Goal: Information Seeking & Learning: Learn about a topic

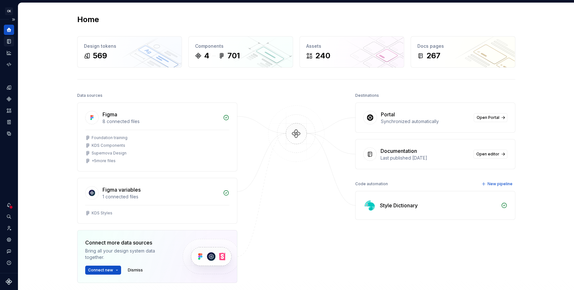
click at [9, 42] on icon "Documentation" at bounding box center [9, 42] width 3 height 4
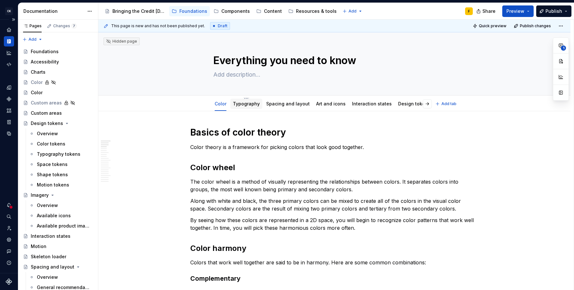
click at [245, 104] on link "Typography" at bounding box center [246, 103] width 27 height 5
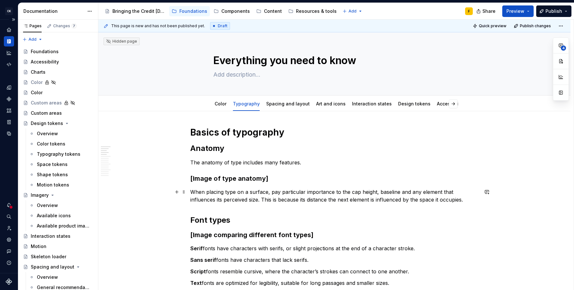
click at [255, 194] on p "When placing type on a surface, pay particular importance to the cap height, ba…" at bounding box center [334, 195] width 288 height 15
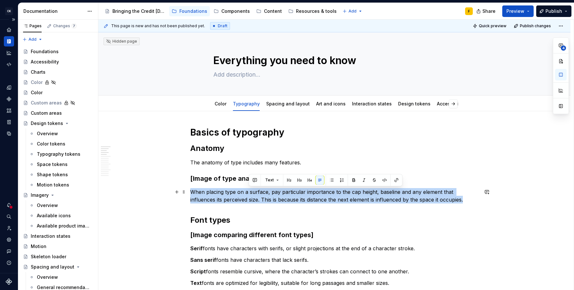
click at [255, 194] on p "When placing type on a surface, pay particular importance to the cap height, ba…" at bounding box center [334, 195] width 288 height 15
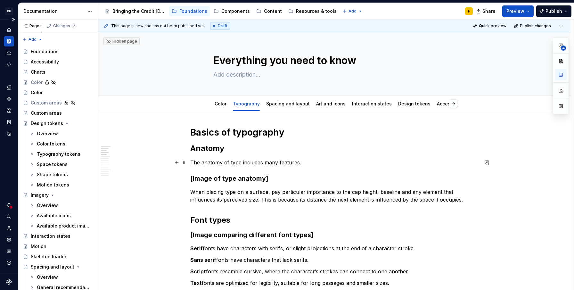
click at [257, 163] on p "The anatomy of type includes many features." at bounding box center [334, 162] width 288 height 8
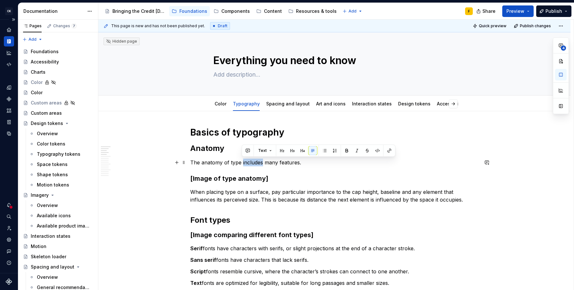
click at [257, 163] on p "The anatomy of type includes many features." at bounding box center [334, 162] width 288 height 8
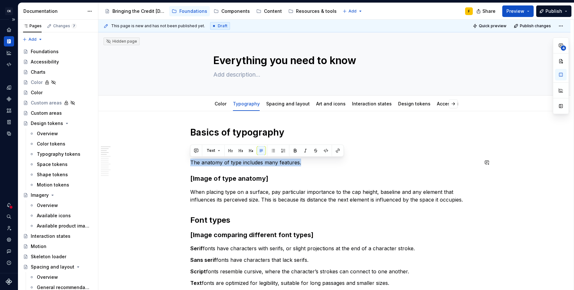
copy p "The anatomy of type includes many features."
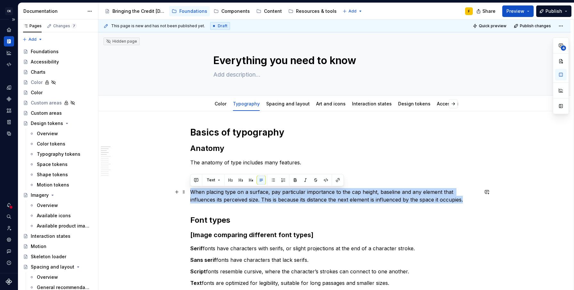
drag, startPoint x: 191, startPoint y: 192, endPoint x: 451, endPoint y: 197, distance: 260.0
click at [451, 197] on p "When placing type on a surface, pay particular importance to the cap height, ba…" at bounding box center [334, 195] width 288 height 15
copy p "When placing type on a surface, pay particular importance to the cap height, ba…"
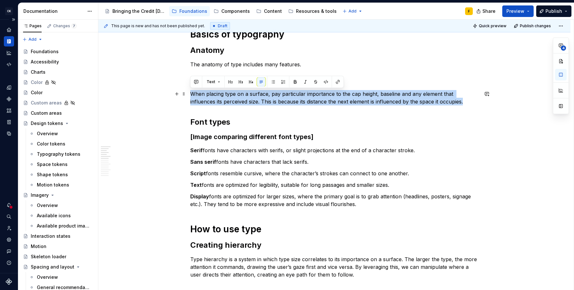
scroll to position [99, 0]
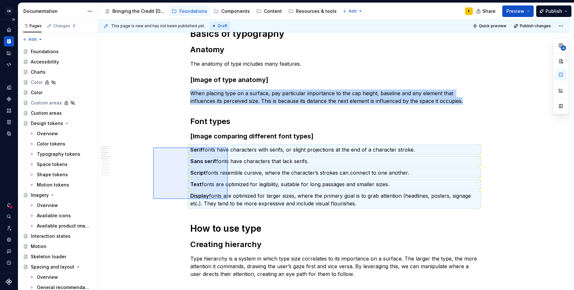
drag, startPoint x: 153, startPoint y: 147, endPoint x: 228, endPoint y: 199, distance: 90.7
click at [228, 199] on div "This page is new and has not been published yet. Draft Quick preview Publish ch…" at bounding box center [335, 155] width 475 height 271
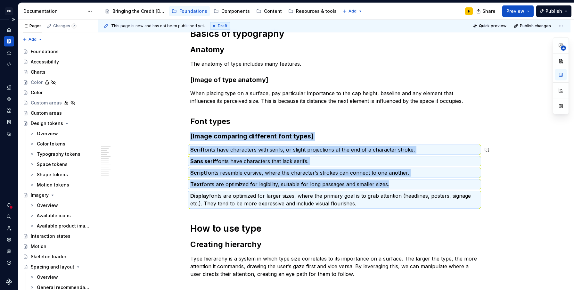
copy div "[Image comparing different font types] Serif fonts have characters with serifs,…"
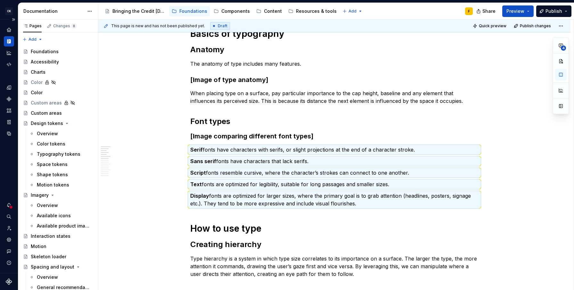
type textarea "*"
